Goal: Information Seeking & Learning: Check status

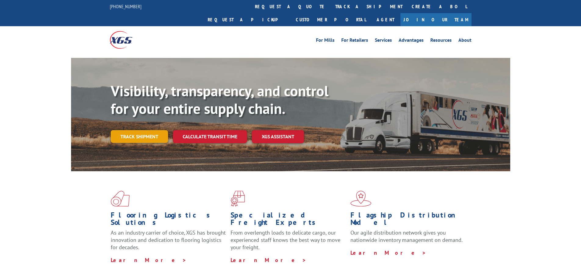
click at [140, 130] on link "Track shipment" at bounding box center [139, 136] width 57 height 13
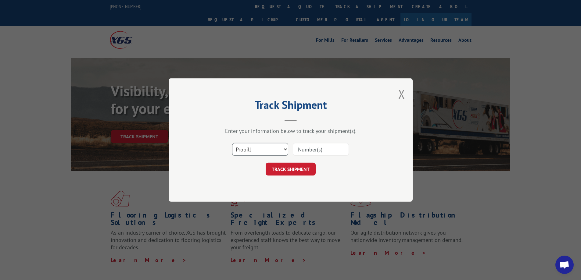
click at [269, 152] on select "Select category... Probill BOL PO" at bounding box center [260, 149] width 56 height 13
select select "po"
click at [232, 143] on select "Select category... Probill BOL PO" at bounding box center [260, 149] width 56 height 13
click at [298, 148] on input at bounding box center [321, 149] width 56 height 13
click at [301, 149] on input at bounding box center [321, 149] width 56 height 13
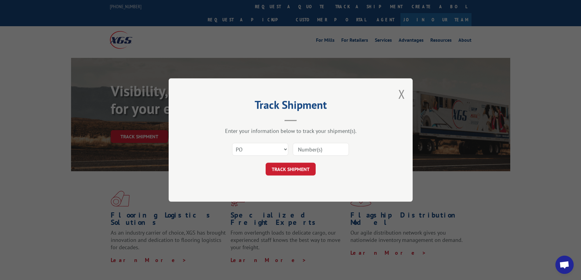
type input "cm04068"
click at [302, 168] on button "TRACK SHIPMENT" at bounding box center [291, 169] width 50 height 13
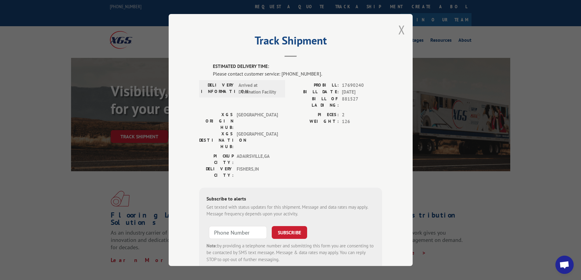
click at [398, 28] on button "Close modal" at bounding box center [401, 30] width 7 height 16
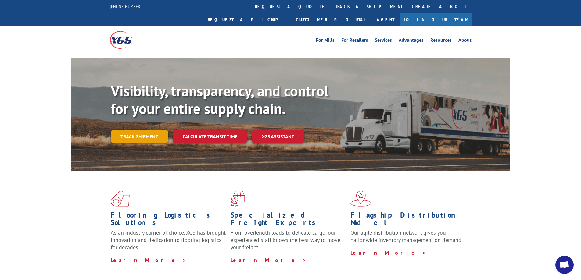
click at [139, 130] on link "Track shipment" at bounding box center [139, 136] width 57 height 13
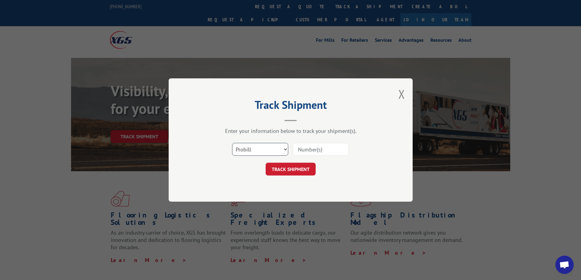
click at [251, 151] on select "Select category... Probill BOL PO" at bounding box center [260, 149] width 56 height 13
select select "po"
click at [232, 143] on select "Select category... Probill BOL PO" at bounding box center [260, 149] width 56 height 13
click at [312, 147] on input at bounding box center [321, 149] width 56 height 13
type input "c"
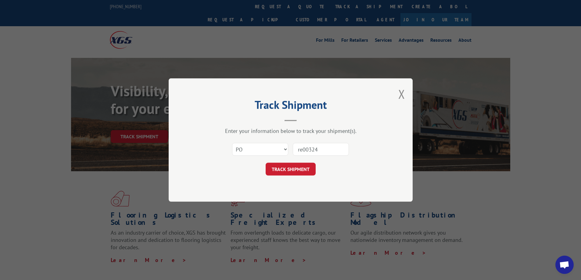
type input "re003240"
click button "TRACK SHIPMENT" at bounding box center [291, 169] width 50 height 13
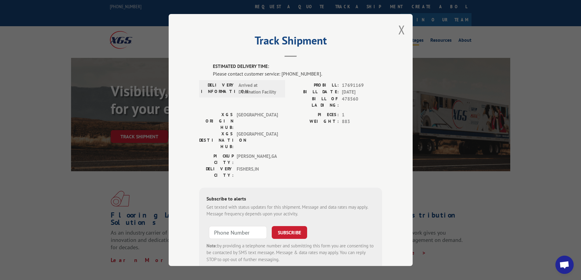
click at [402, 32] on button "Close modal" at bounding box center [401, 30] width 7 height 16
